Goal: Navigation & Orientation: Find specific page/section

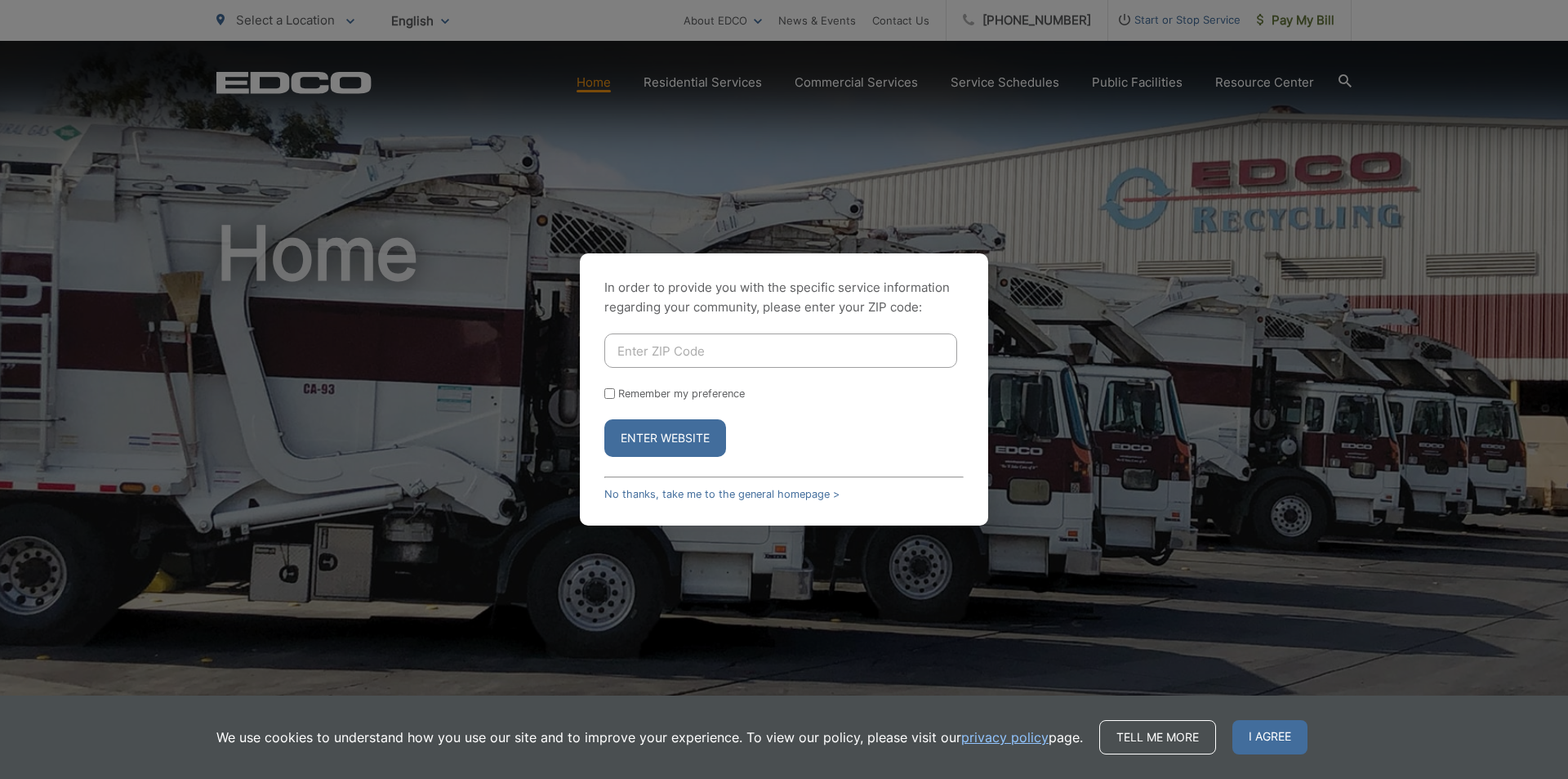
click at [717, 359] on input "Enter ZIP Code" at bounding box center [780, 350] width 353 height 34
type input "92014"
click at [605, 419] on button "Enter Website" at bounding box center [665, 438] width 122 height 38
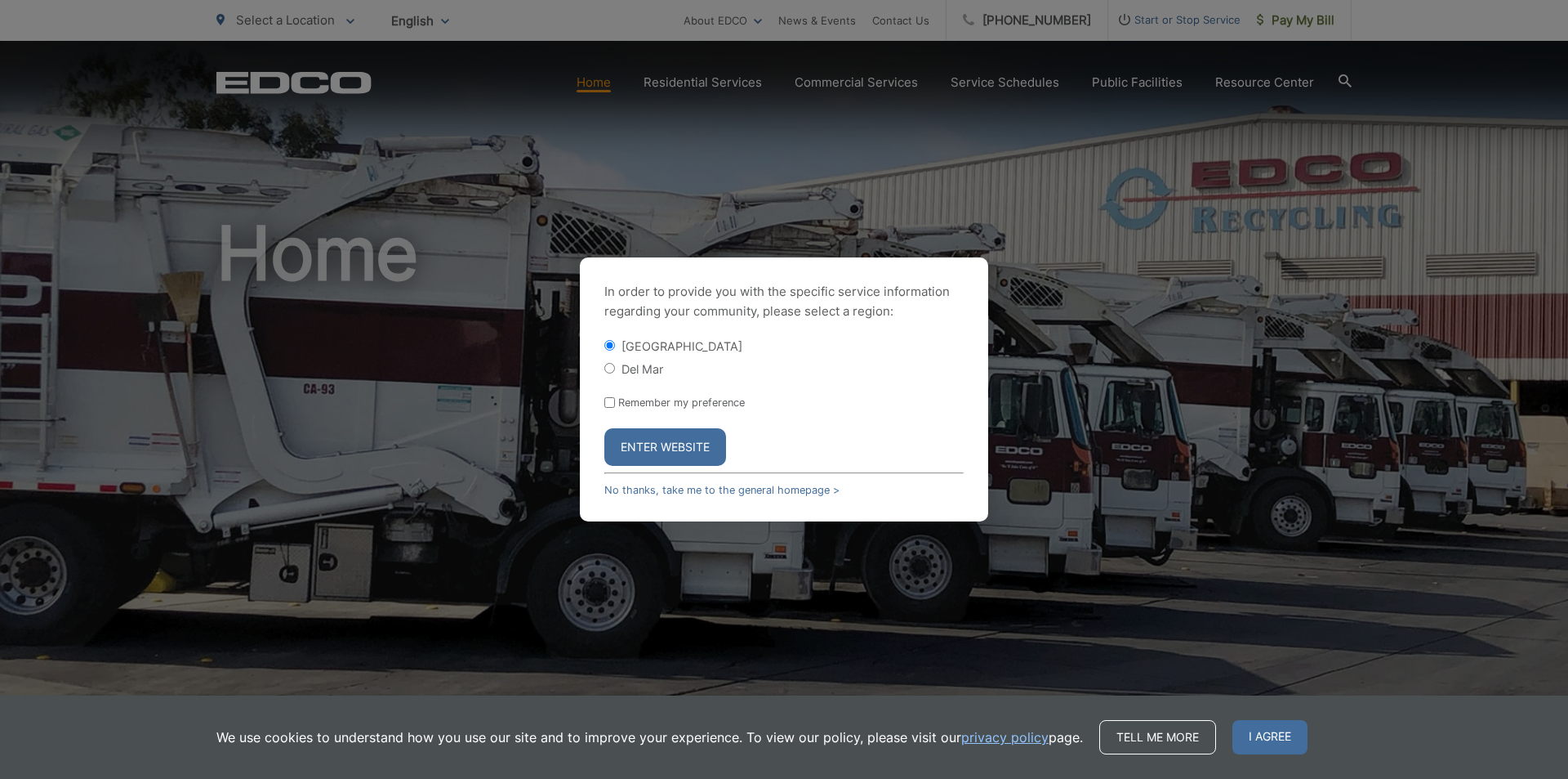
click at [610, 368] on input "Del Mar" at bounding box center [610, 368] width 10 height 11
radio input "true"
click at [655, 453] on button "Enter Website" at bounding box center [665, 446] width 122 height 38
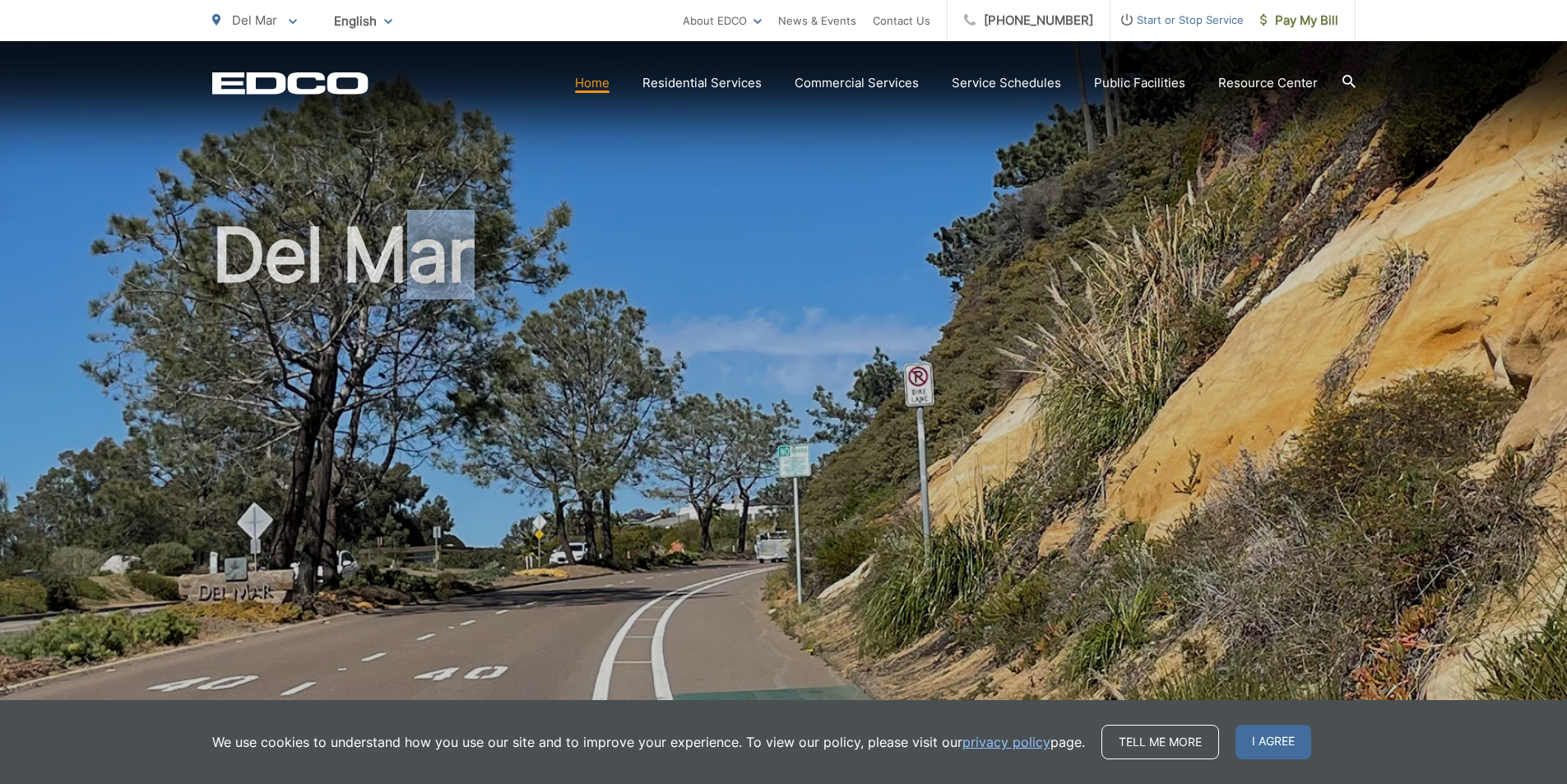
drag, startPoint x: 402, startPoint y: 441, endPoint x: 863, endPoint y: 381, distance: 464.9
click at [863, 381] on h1 "Del Mar" at bounding box center [784, 474] width 1143 height 521
